Goal: Task Accomplishment & Management: Use online tool/utility

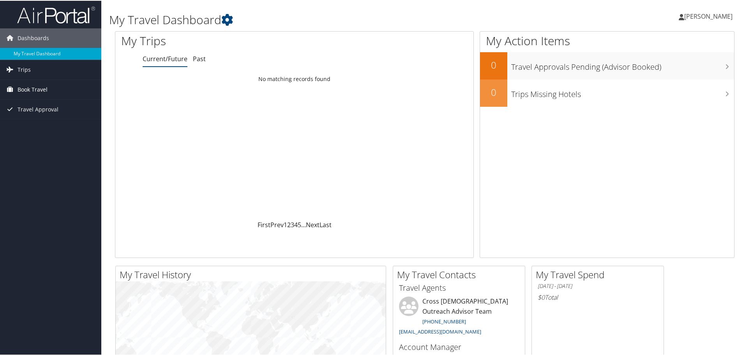
click at [27, 87] on span "Book Travel" at bounding box center [33, 88] width 30 height 19
click at [37, 125] on link "Book/Manage Online Trips" at bounding box center [50, 128] width 101 height 12
